Goal: Information Seeking & Learning: Learn about a topic

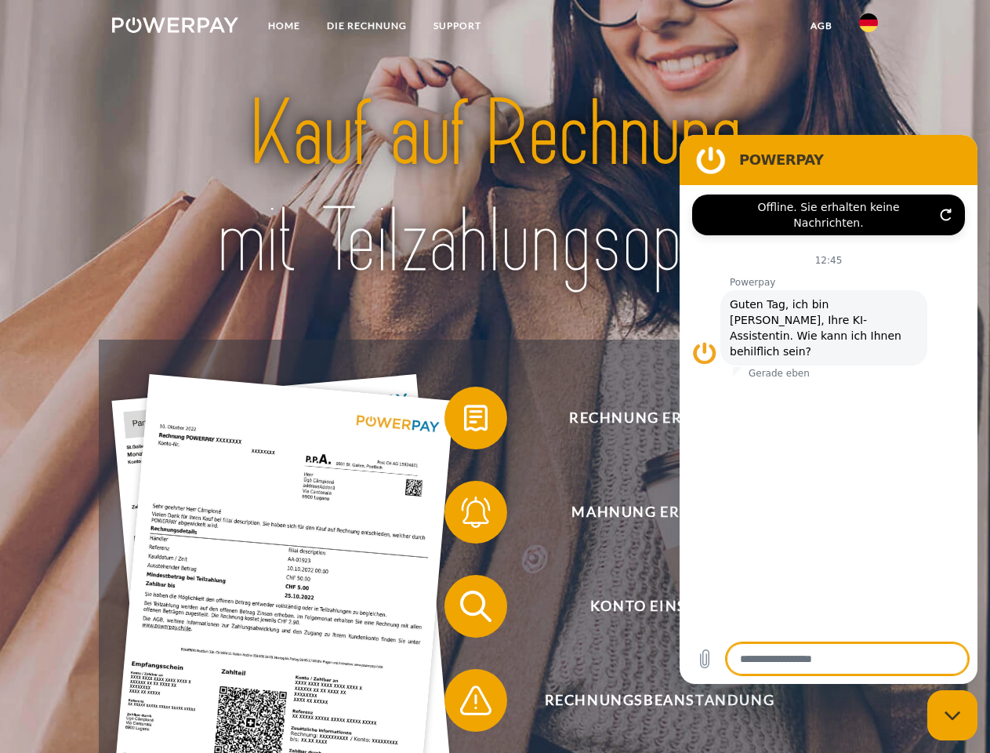
click at [175, 27] on img at bounding box center [175, 25] width 126 height 16
click at [869, 27] on img at bounding box center [868, 22] width 19 height 19
click at [821, 26] on link "agb" at bounding box center [821, 26] width 49 height 28
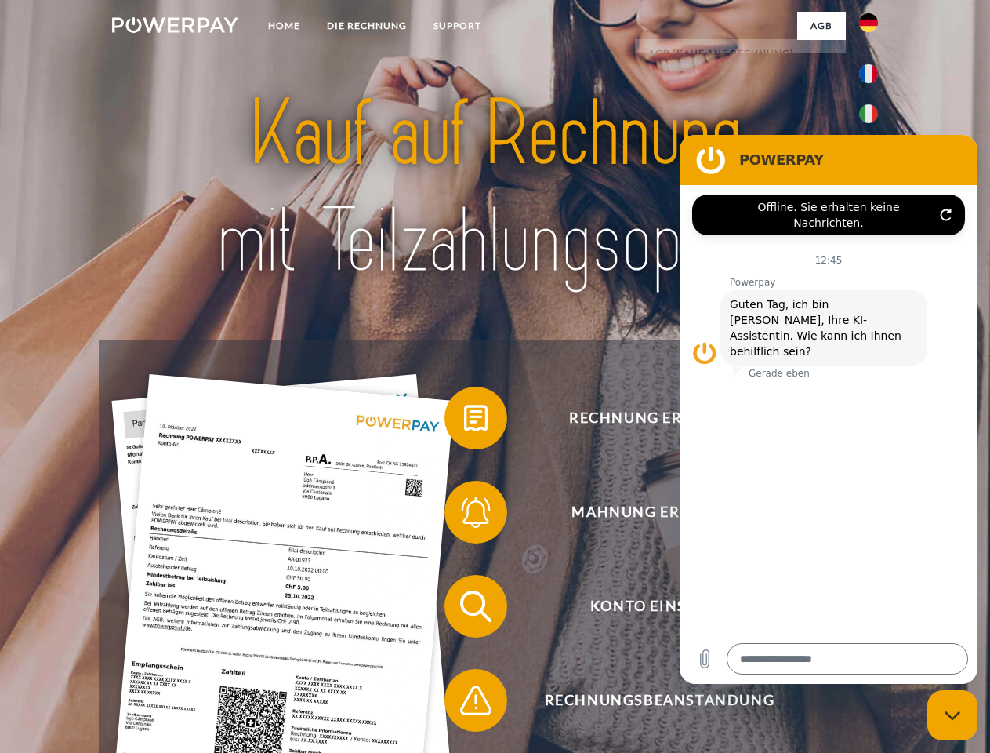
click at [464, 421] on span at bounding box center [452, 418] width 78 height 78
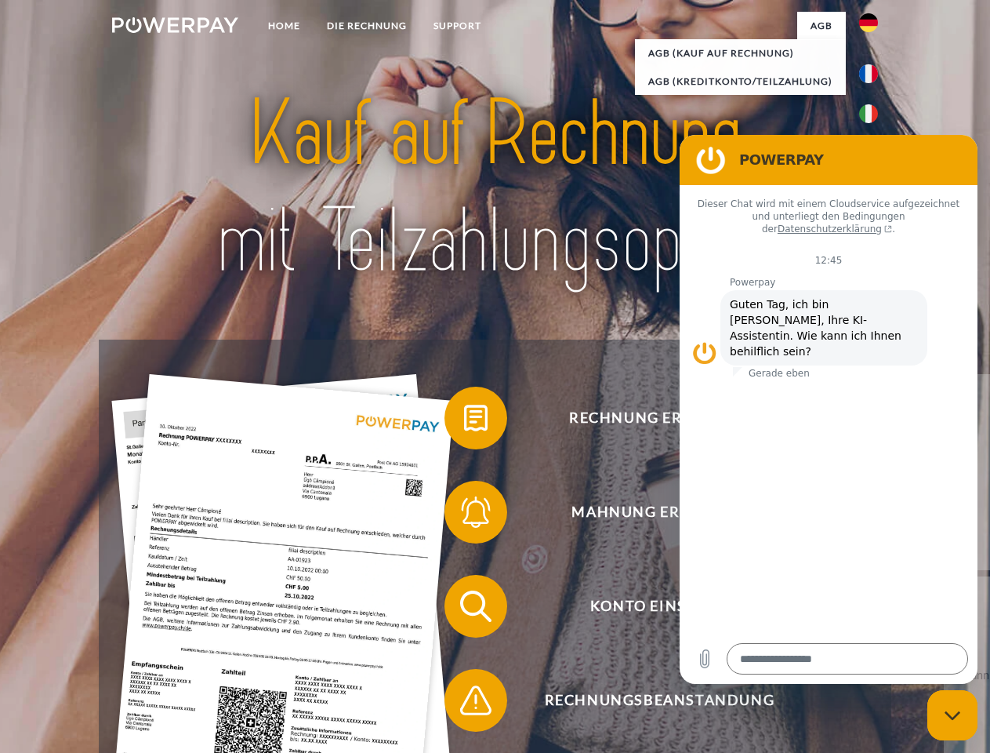
click at [464, 515] on span at bounding box center [452, 512] width 78 height 78
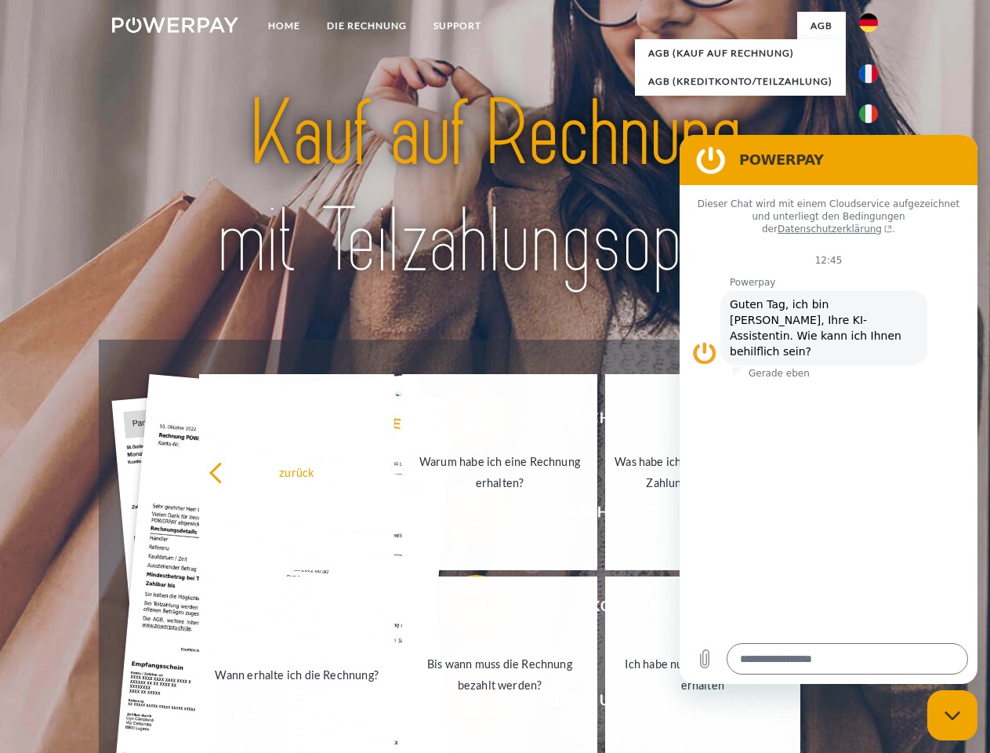
click at [464, 609] on link "Bis wann muss die Rechnung bezahlt werden?" at bounding box center [499, 674] width 195 height 196
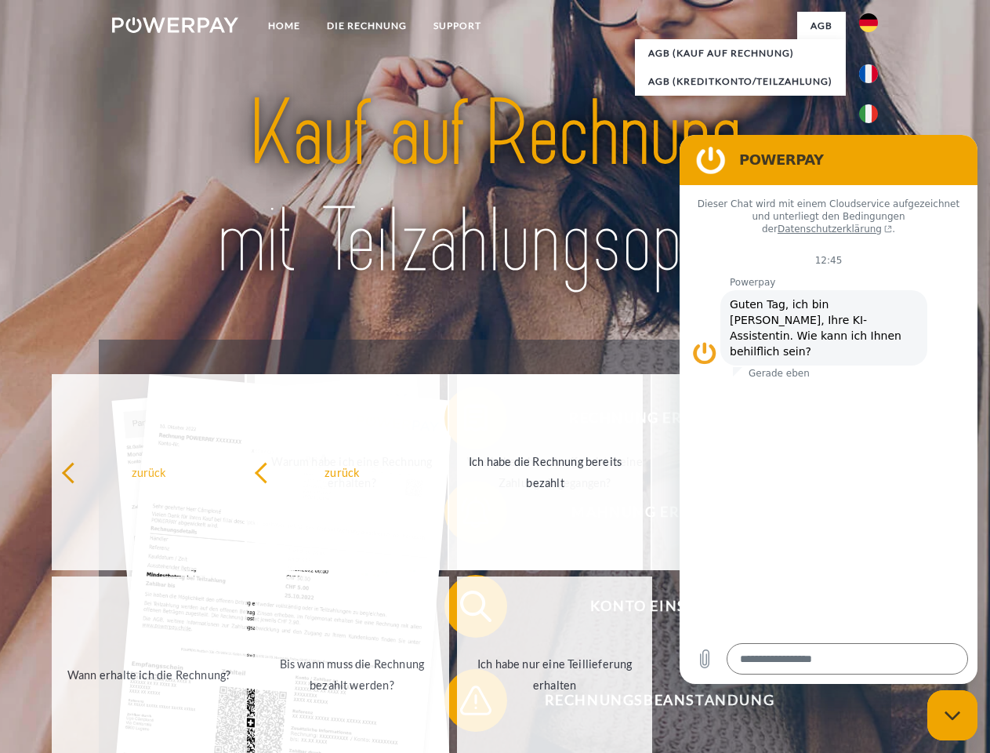
click at [464, 703] on span at bounding box center [452, 700] width 78 height 78
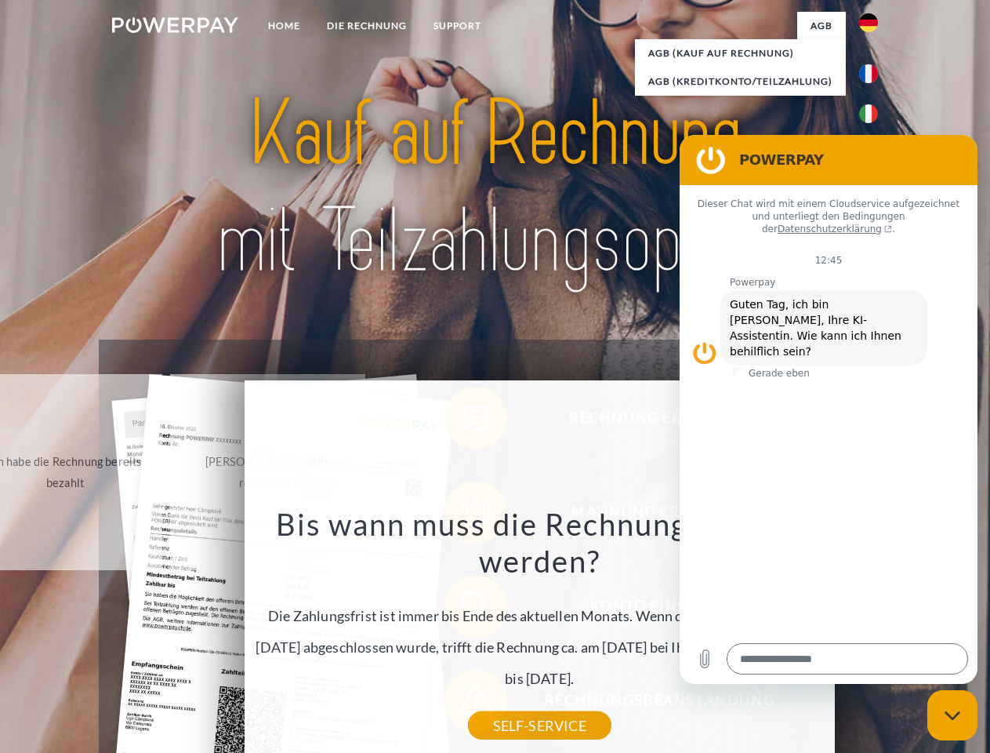
click at [953, 715] on icon "Messaging-Fenster schließen" at bounding box center [953, 715] width 16 height 10
type textarea "*"
